Goal: Task Accomplishment & Management: Manage account settings

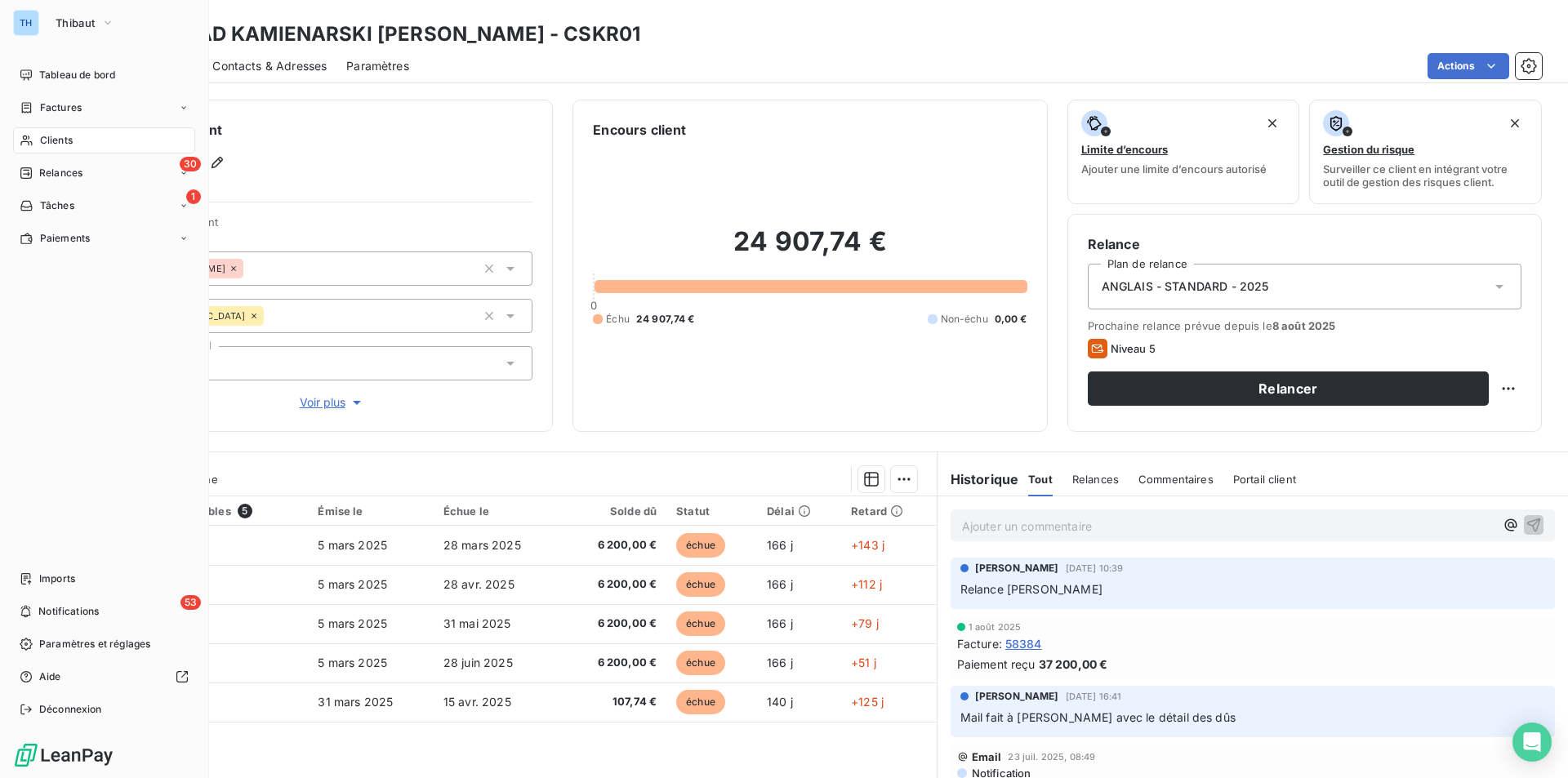
click at [63, 144] on span "Clients" at bounding box center [56, 140] width 33 height 15
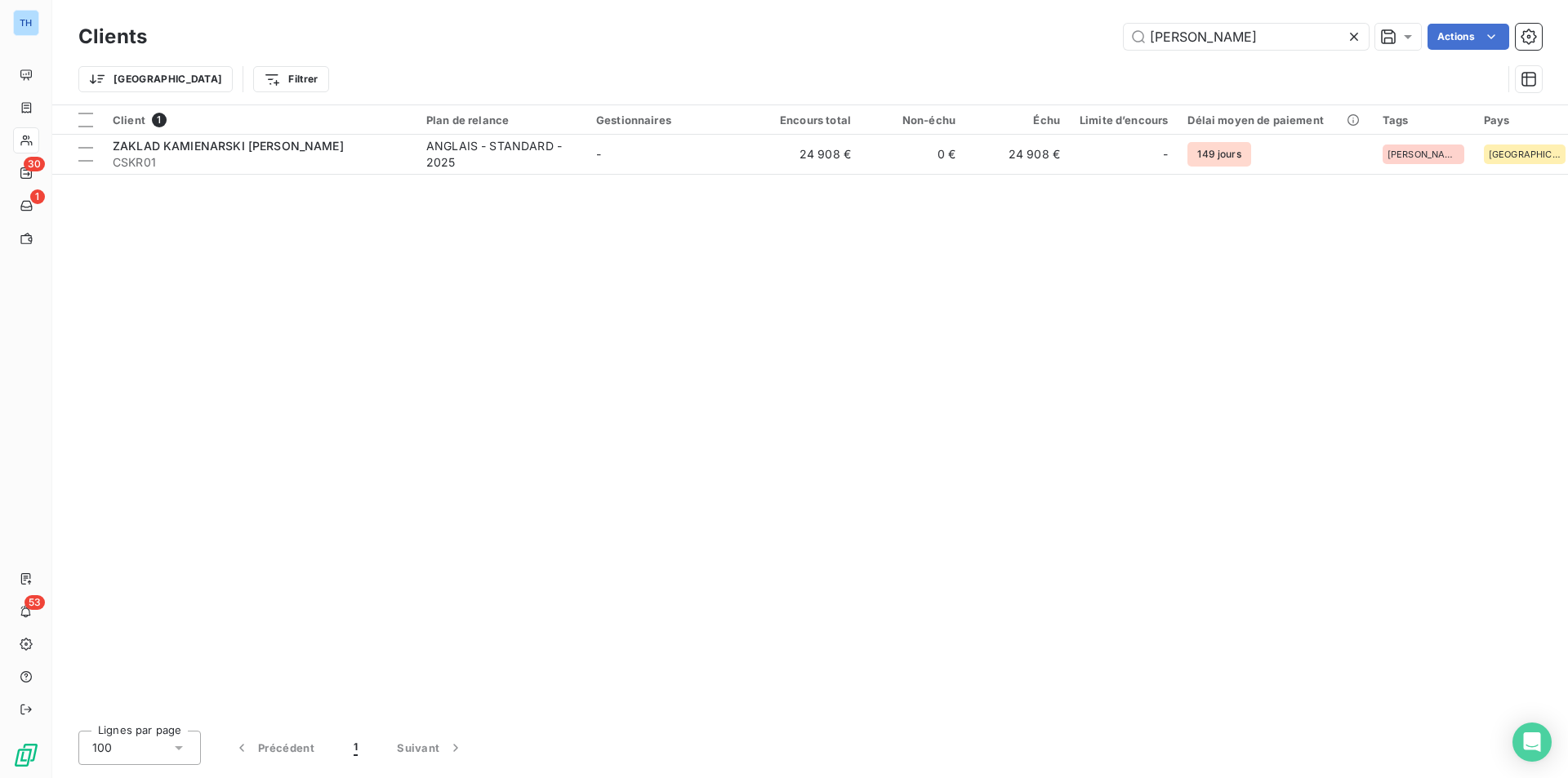
drag, startPoint x: 1212, startPoint y: 36, endPoint x: 989, endPoint y: 0, distance: 225.9
click at [1027, 15] on div "Clients [PERSON_NAME] Actions Trier Filtrer" at bounding box center [810, 52] width 1516 height 105
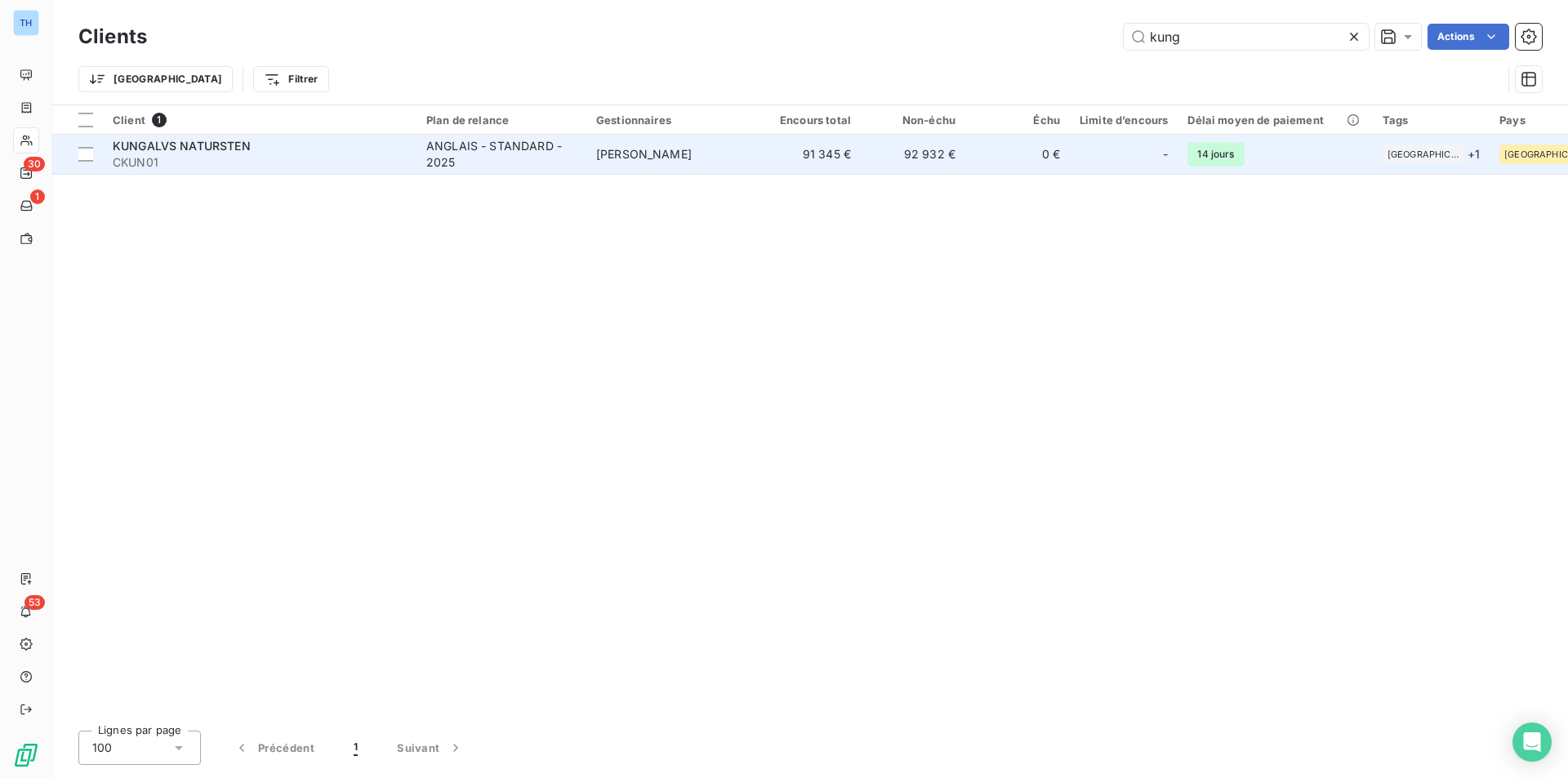
type input "kung"
click at [635, 138] on td "[PERSON_NAME]" at bounding box center [672, 154] width 170 height 40
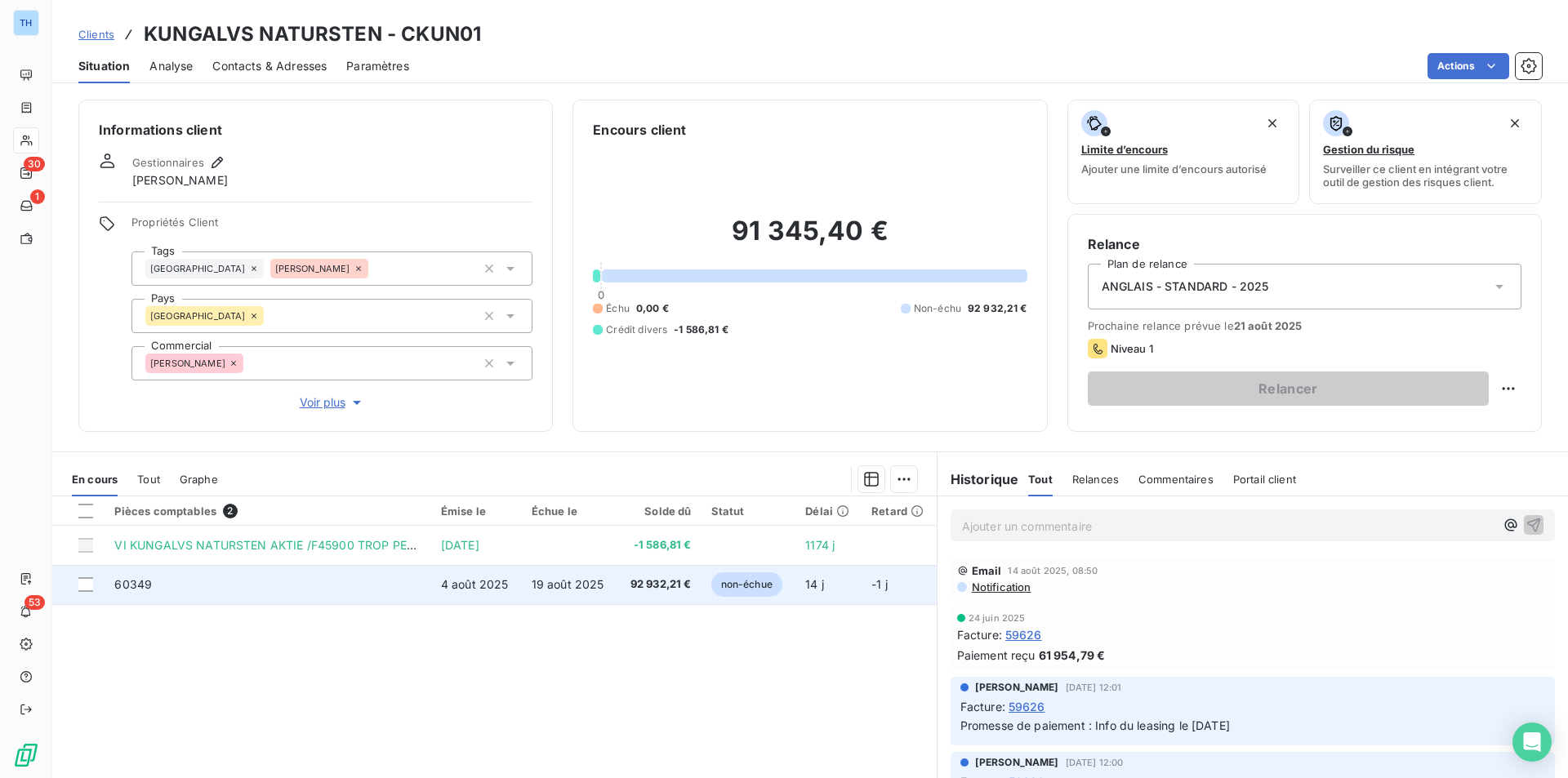
click at [415, 586] on td "60349" at bounding box center [267, 584] width 326 height 40
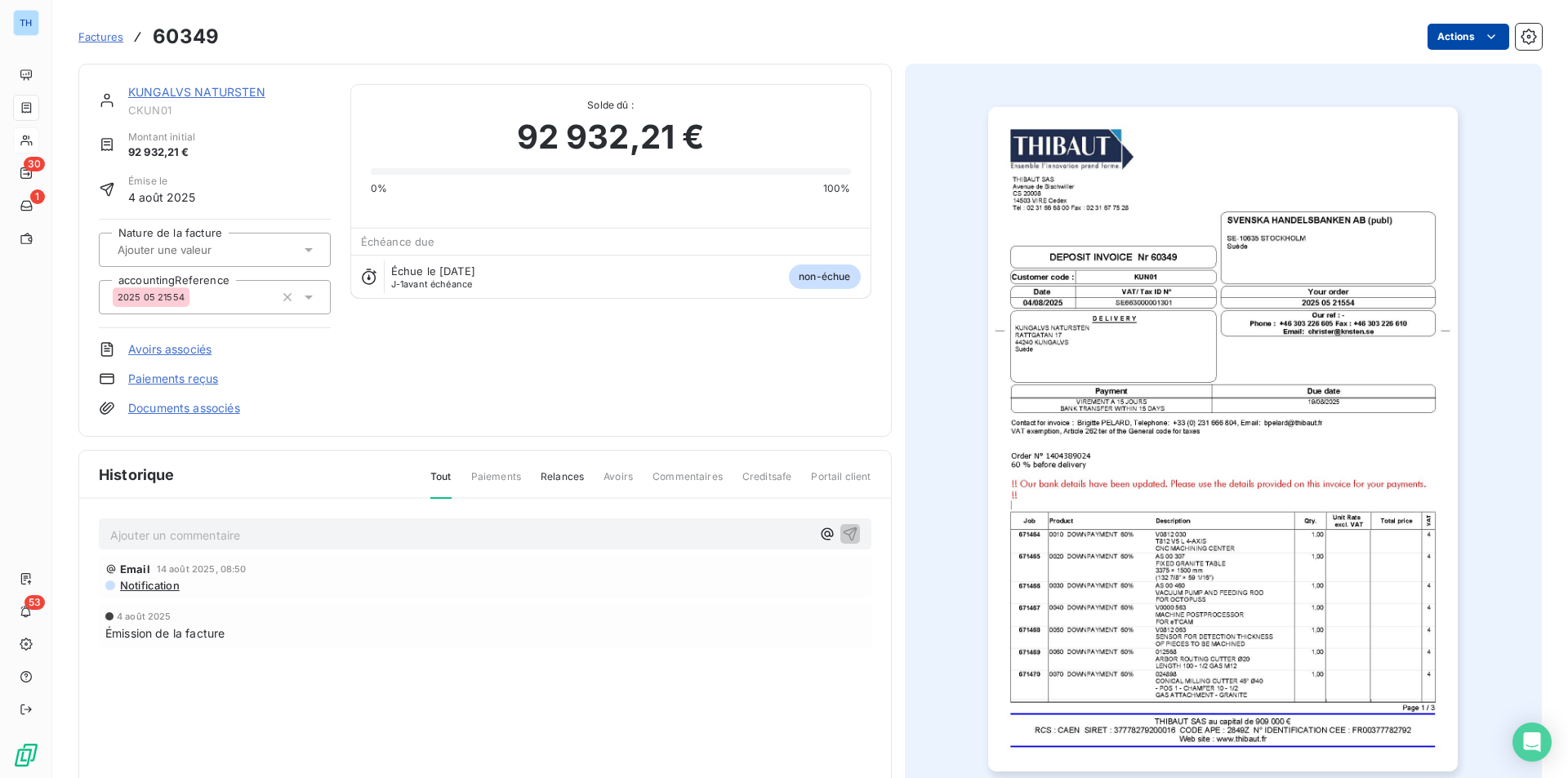
click at [1468, 37] on html "TH 30 1 53 Factures 60349 Actions KUNGALVS NATURSTEN CKUN01 Montant initial 92 …" at bounding box center [784, 389] width 1568 height 778
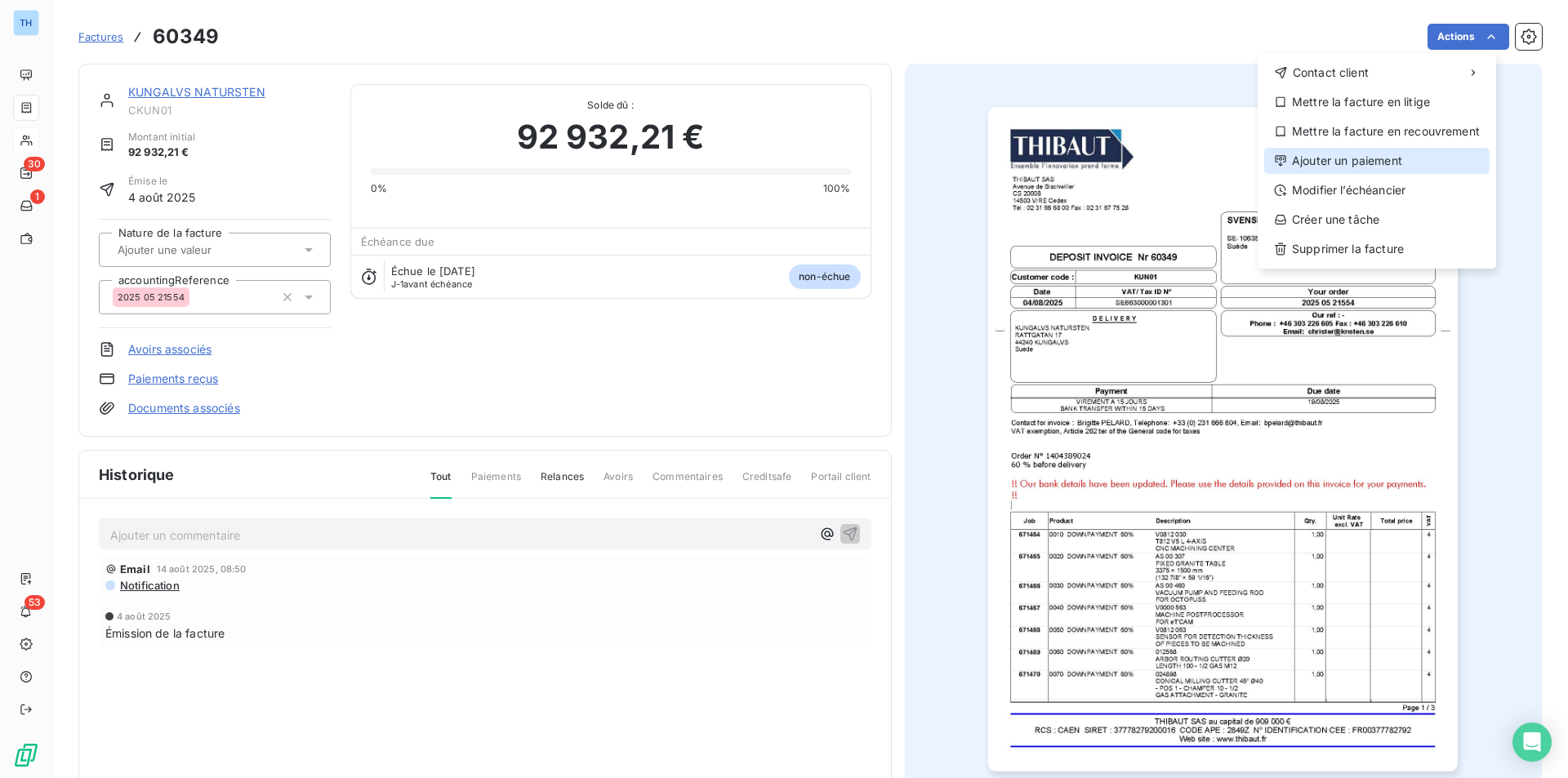
click at [1393, 160] on div "Ajouter un paiement" at bounding box center [1376, 161] width 226 height 26
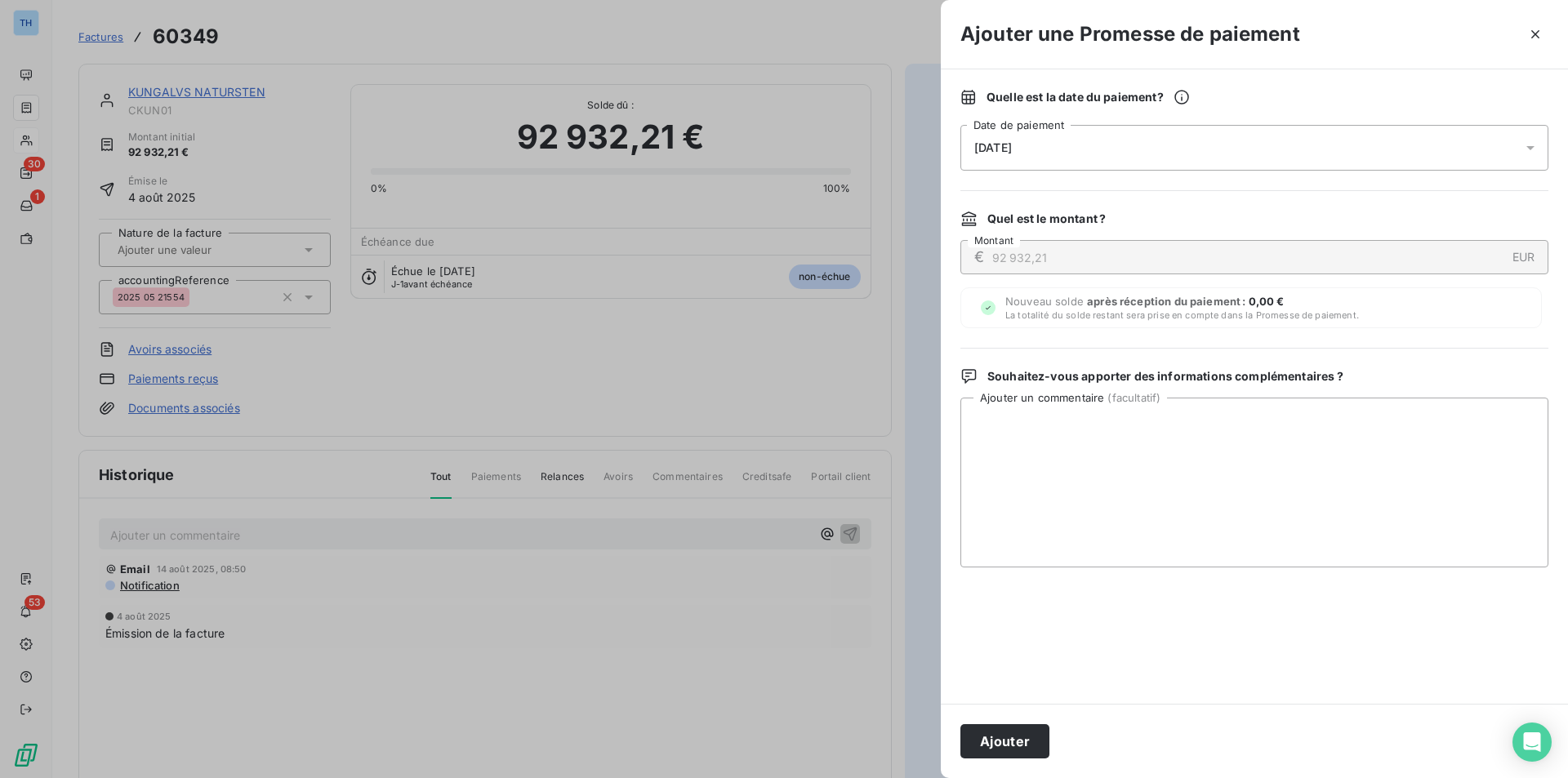
click at [1102, 142] on div "[DATE]" at bounding box center [1254, 147] width 588 height 45
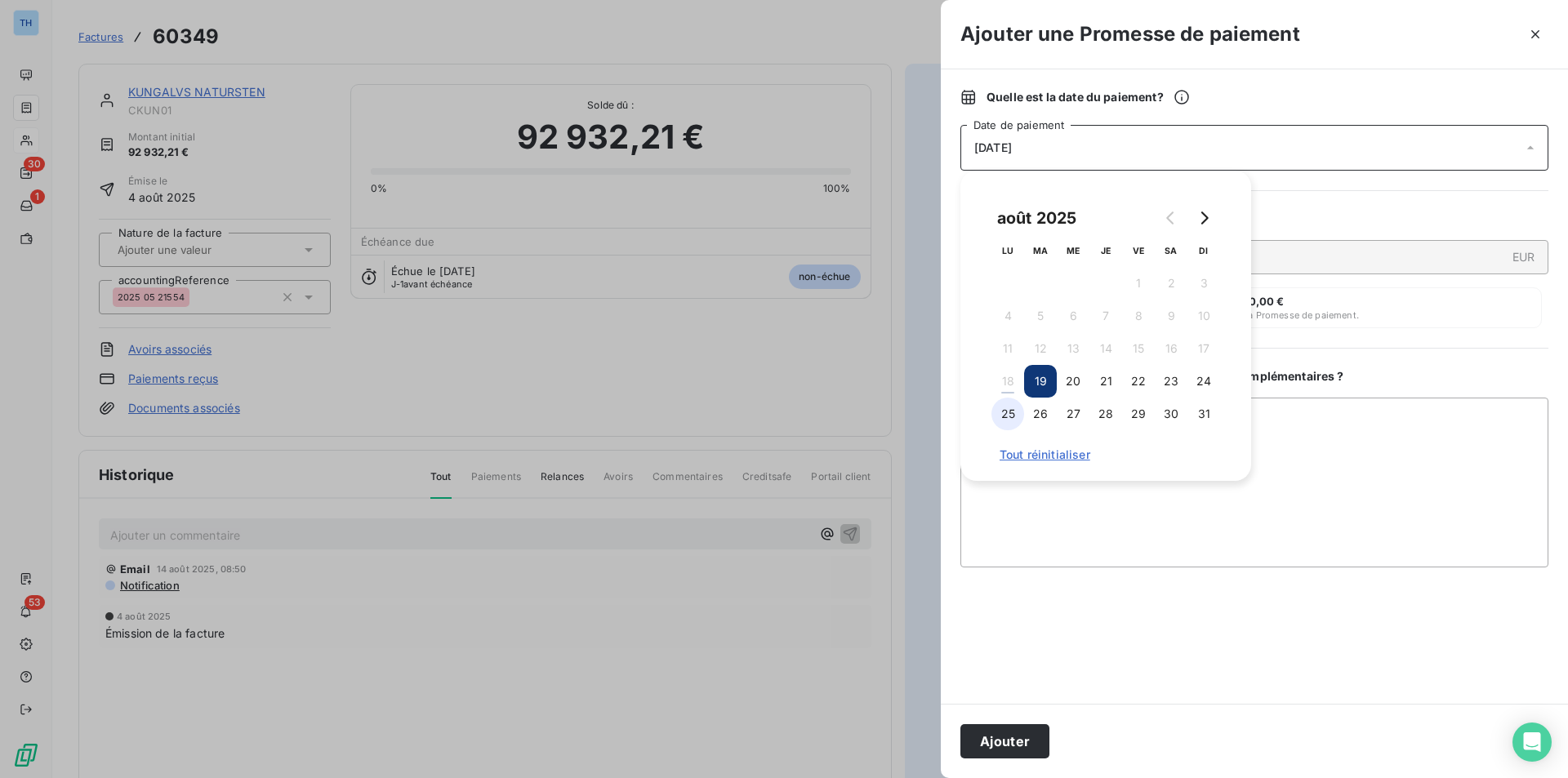
click at [1002, 415] on button "25" at bounding box center [1008, 414] width 33 height 33
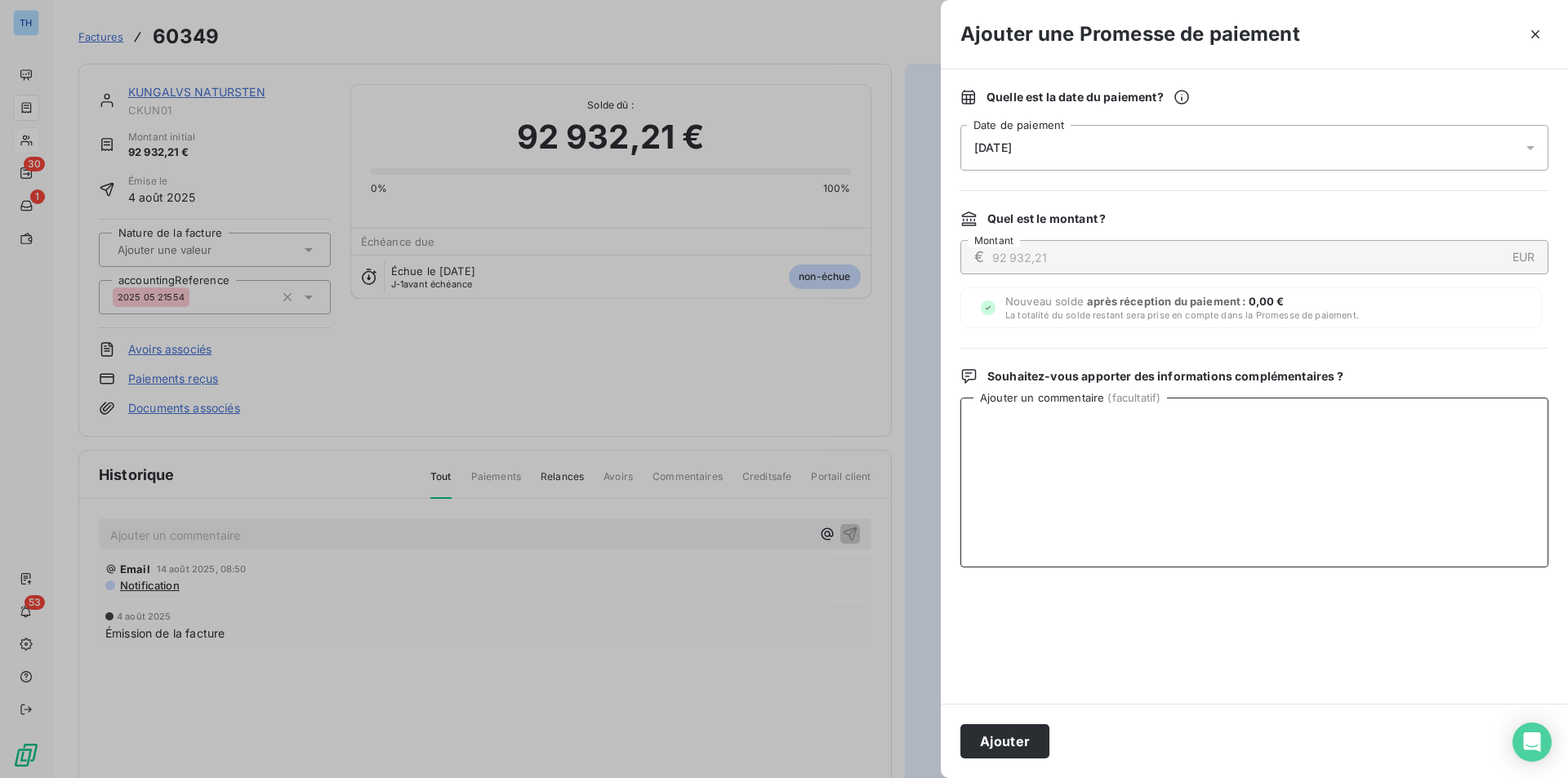
click at [1372, 466] on textarea "Ajouter un commentaire ( facultatif )" at bounding box center [1254, 483] width 588 height 170
type textarea "client annonce le paiement pour le [DATE]"
click at [996, 740] on button "Ajouter" at bounding box center [1005, 740] width 89 height 34
